Goal: Entertainment & Leisure: Consume media (video, audio)

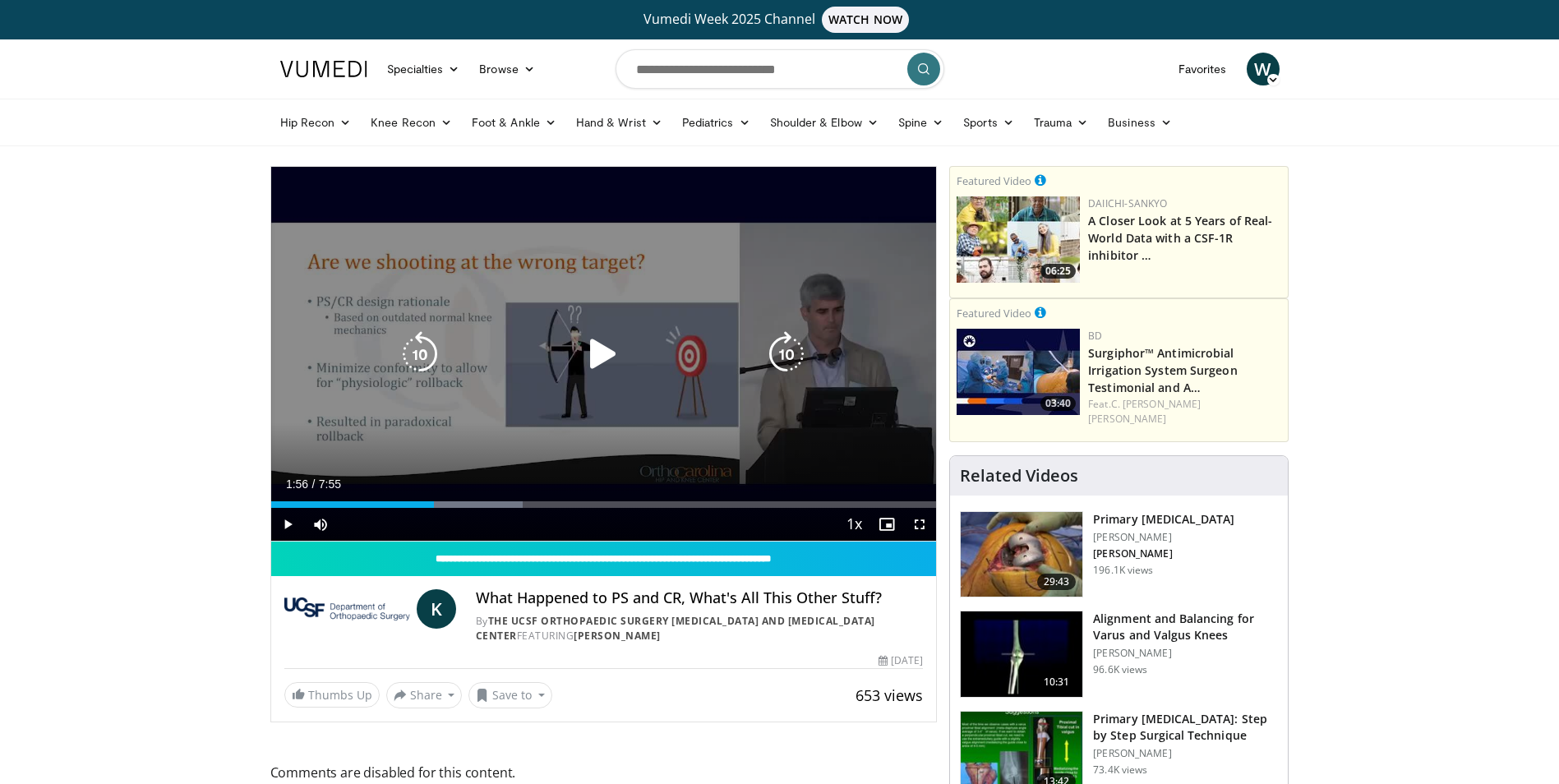
click at [598, 359] on icon "Video Player" at bounding box center [603, 354] width 46 height 46
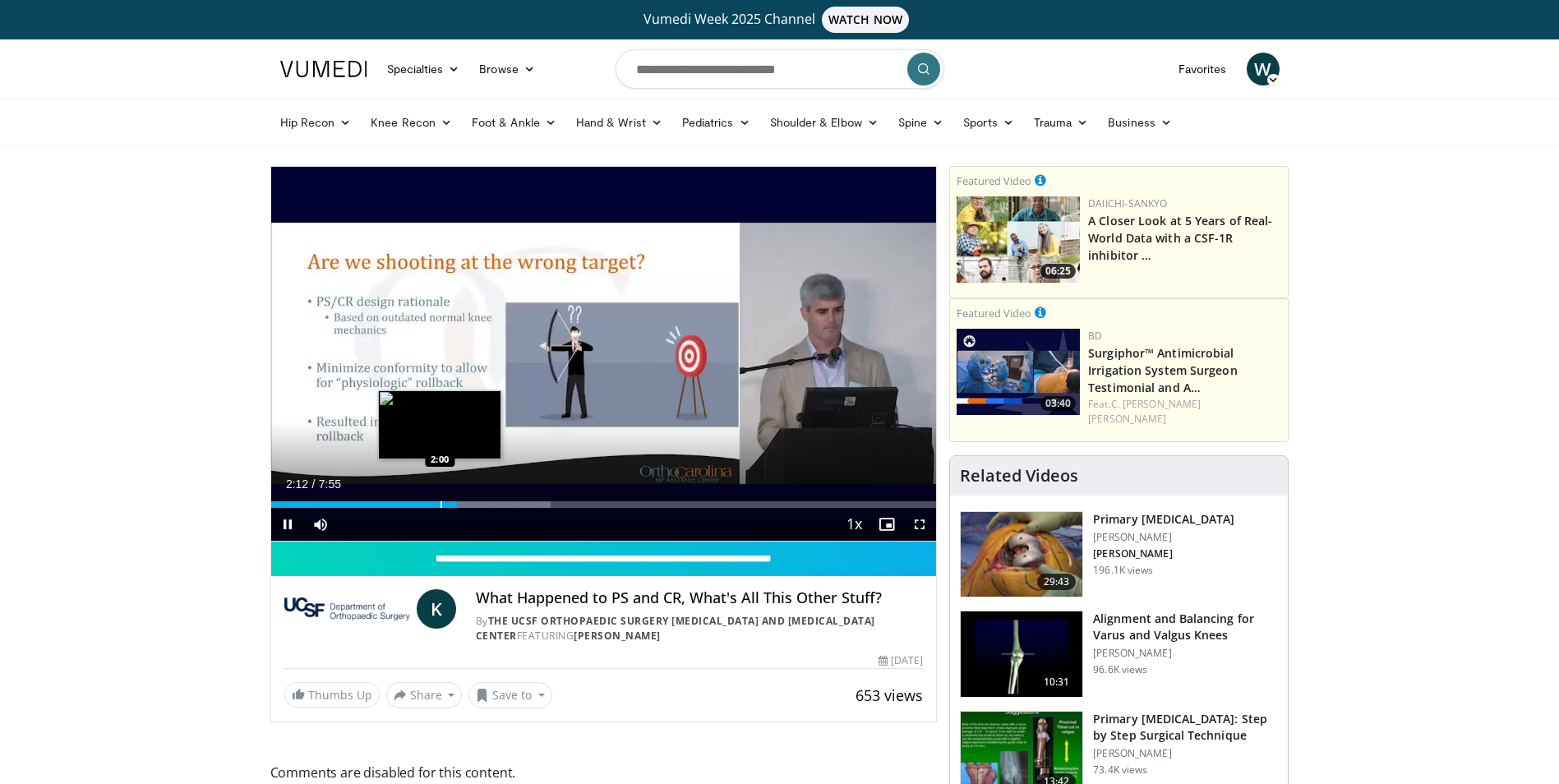
click at [441, 507] on div "Progress Bar" at bounding box center [442, 504] width 2 height 6
